Goal: Communication & Community: Answer question/provide support

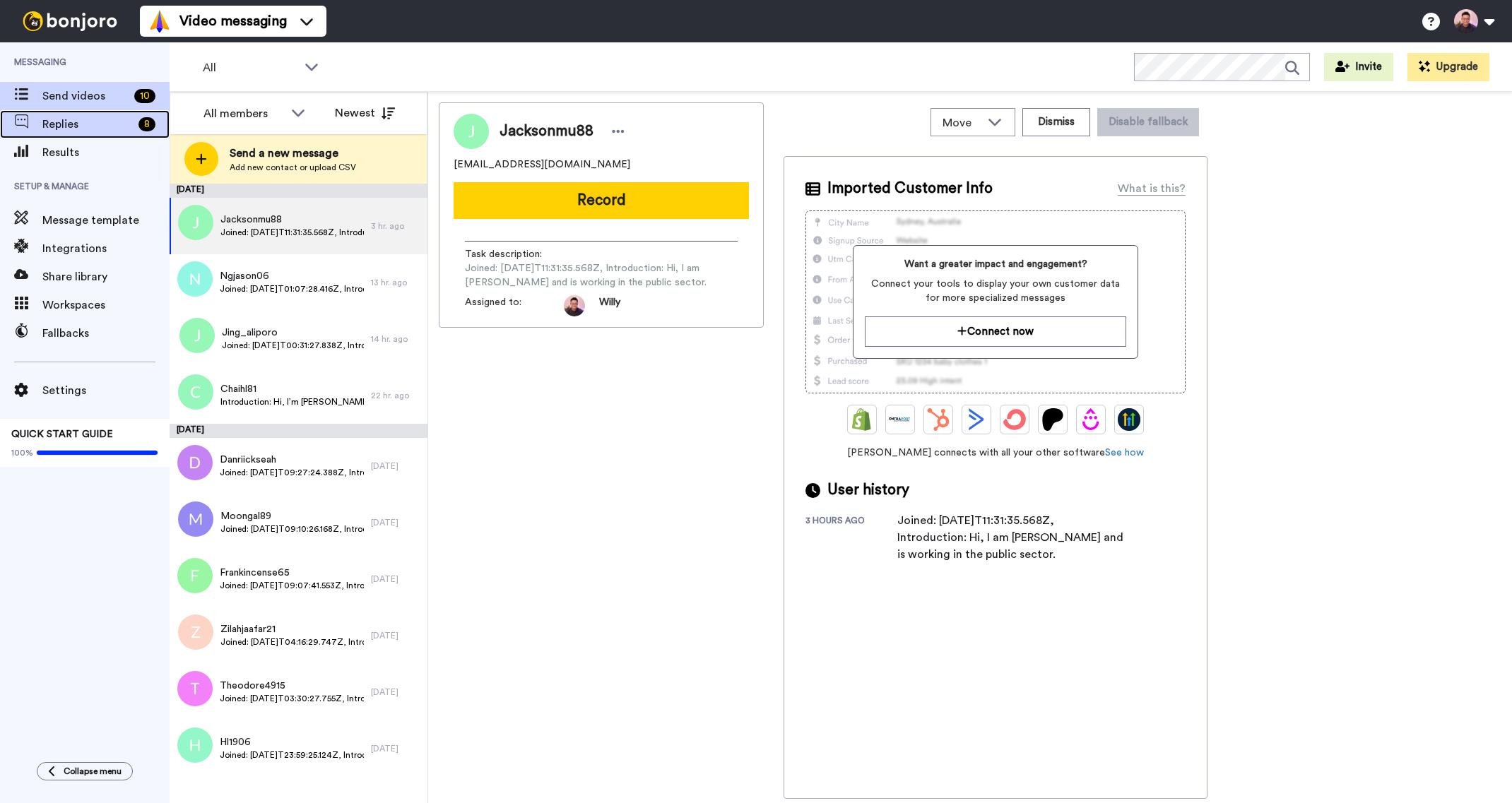
click at [79, 125] on span "Replies" at bounding box center [88, 124] width 90 height 17
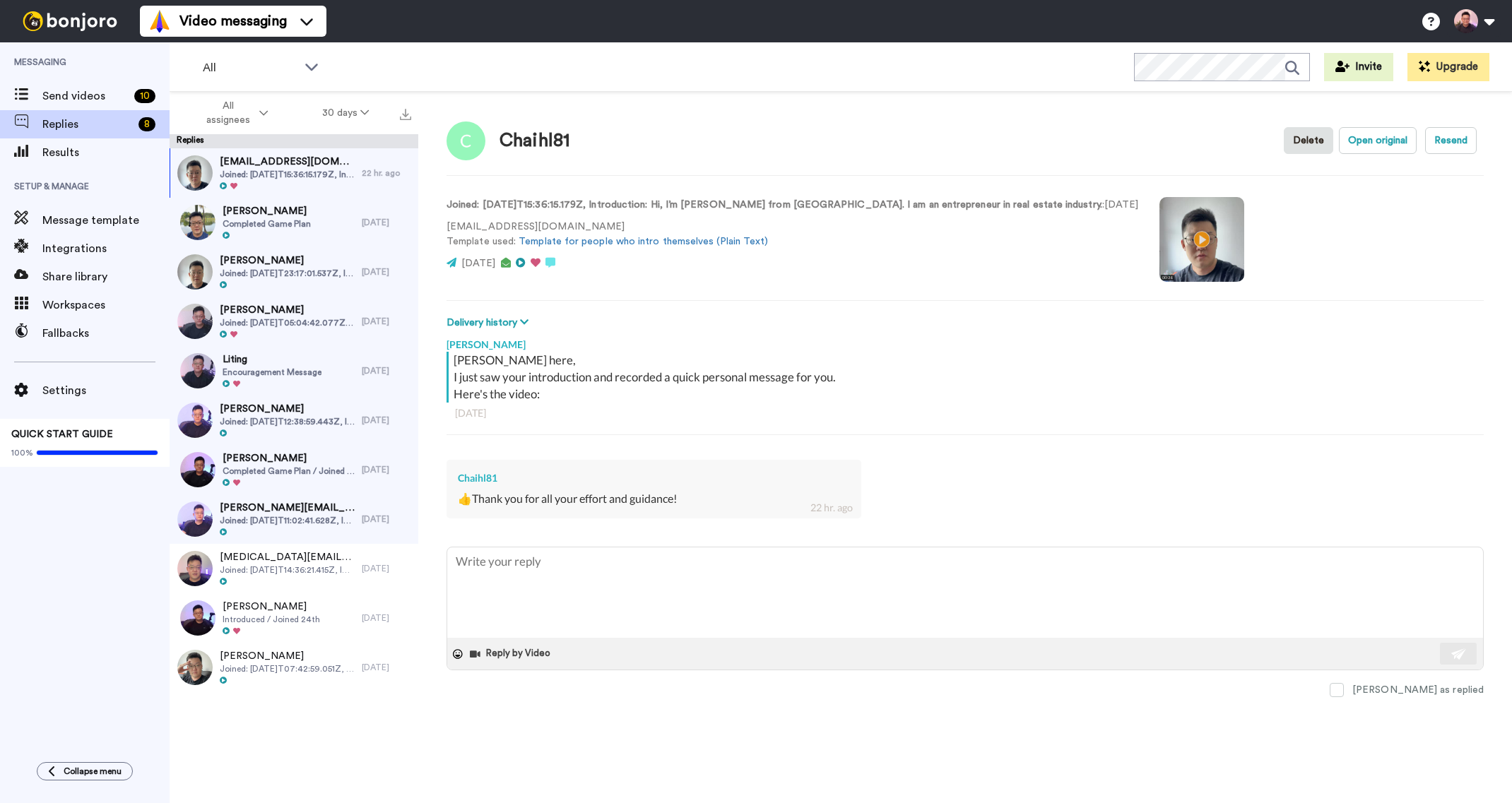
type textarea "x"
